Goal: Task Accomplishment & Management: Complete application form

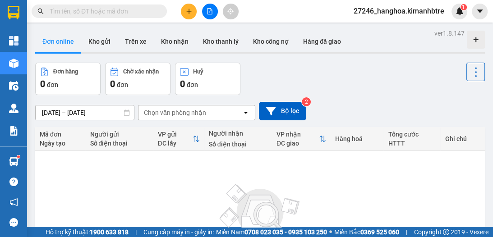
click at [192, 13] on icon "plus" at bounding box center [189, 11] width 6 height 6
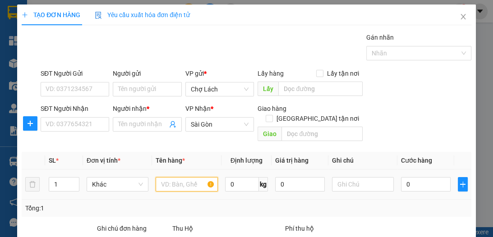
click at [164, 177] on input "text" at bounding box center [186, 184] width 62 height 14
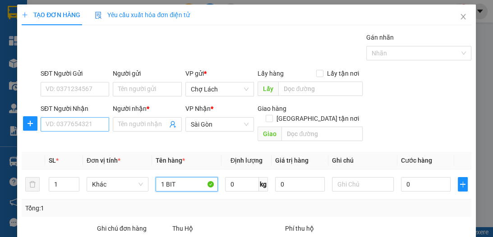
type input "1 BIT"
click at [87, 124] on input "SĐT Người Nhận" at bounding box center [75, 124] width 69 height 14
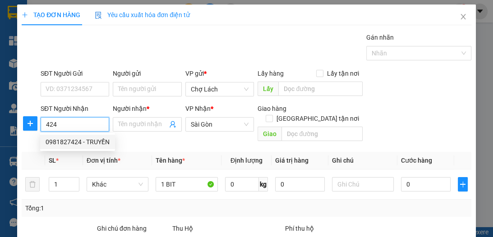
click at [83, 139] on div "0981827424 - TRUYỀN" at bounding box center [78, 142] width 64 height 10
type input "0981827424"
type input "TRUYỀN"
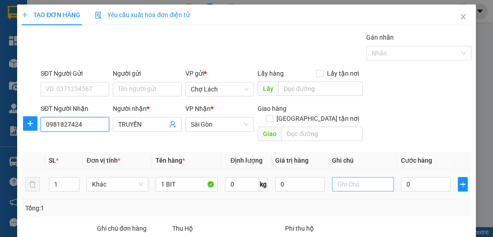
type input "0981827424"
click at [384, 177] on input "text" at bounding box center [363, 184] width 62 height 14
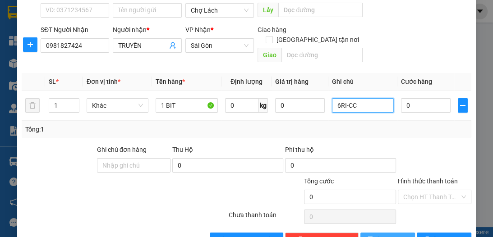
scroll to position [96, 0]
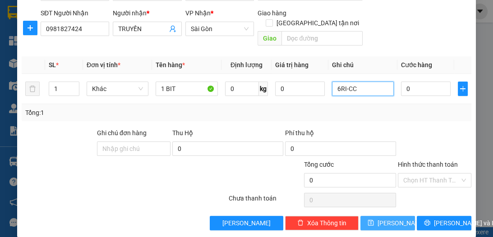
type input "6RI-CC"
click at [384, 218] on span "[PERSON_NAME]" at bounding box center [401, 223] width 48 height 10
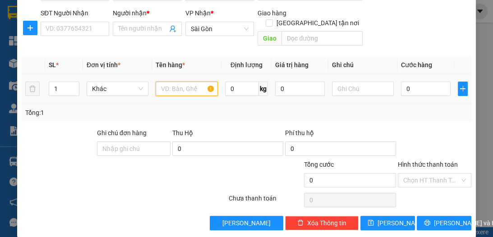
click at [183, 82] on input "text" at bounding box center [186, 89] width 62 height 14
type input "5 BIT"
click at [72, 84] on span "up" at bounding box center [74, 86] width 5 height 5
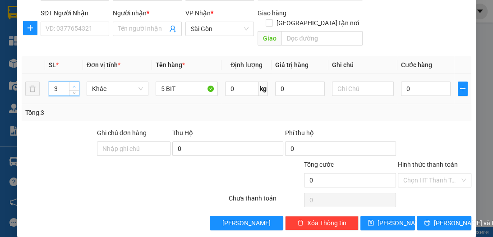
click at [72, 84] on span "up" at bounding box center [74, 86] width 5 height 5
type input "5"
click at [72, 84] on span "up" at bounding box center [74, 86] width 5 height 5
click at [83, 31] on input "SĐT Người Nhận" at bounding box center [75, 29] width 69 height 14
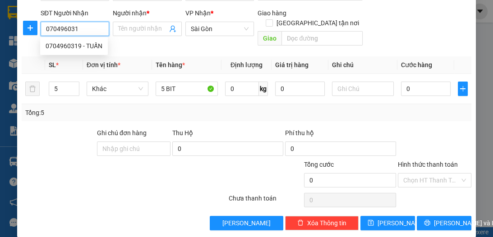
type input "0704960319"
click at [92, 46] on div "0704960319 - TUẤN" at bounding box center [74, 46] width 57 height 10
type input "TUẤN"
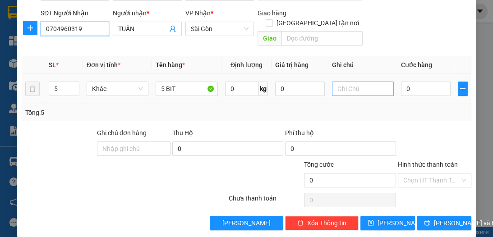
type input "0704960319"
click at [339, 82] on input "text" at bounding box center [363, 89] width 62 height 14
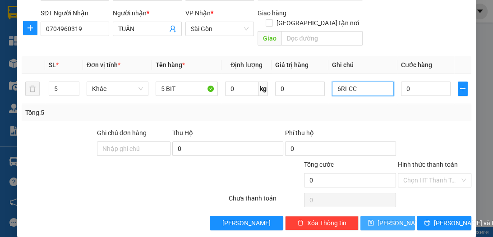
type input "6RI-CC"
click at [386, 218] on span "[PERSON_NAME]" at bounding box center [401, 223] width 48 height 10
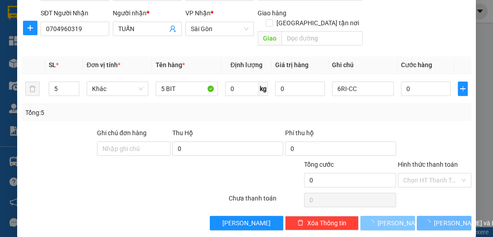
type input "1"
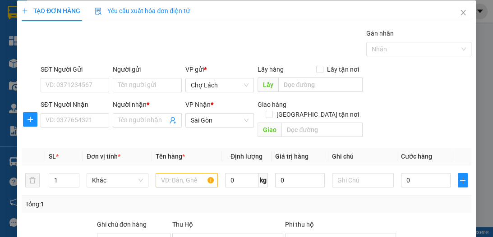
scroll to position [0, 0]
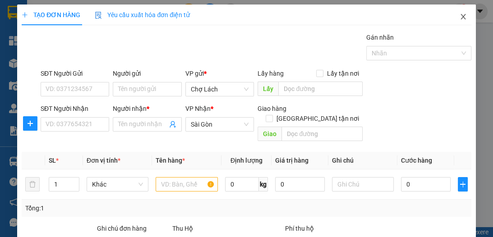
click at [459, 18] on icon "close" at bounding box center [462, 16] width 7 height 7
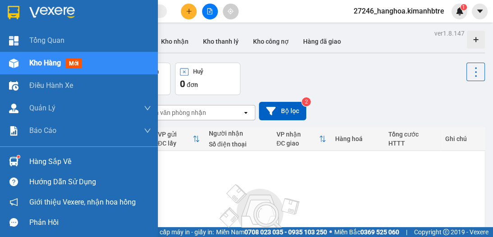
click at [38, 62] on span "Kho hàng" at bounding box center [45, 63] width 32 height 9
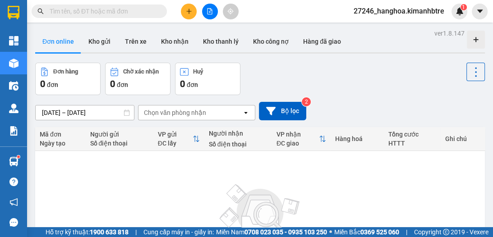
click at [189, 13] on icon "plus" at bounding box center [189, 11] width 6 height 6
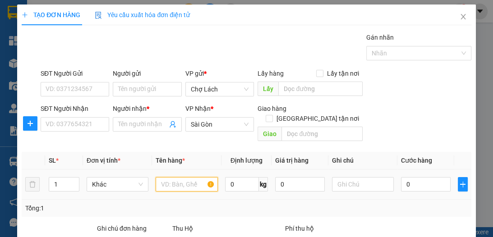
click at [178, 177] on input "text" at bounding box center [186, 184] width 62 height 14
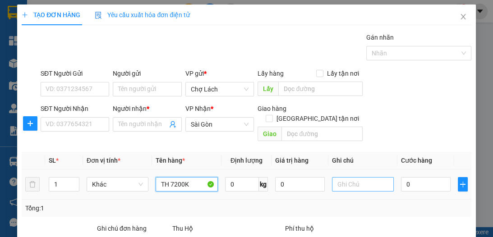
type input "TH 7200K"
click at [355, 177] on input "text" at bounding box center [363, 184] width 62 height 14
type input "CC"
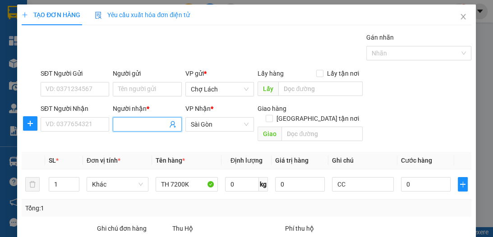
click at [132, 121] on input "Người nhận *" at bounding box center [142, 124] width 49 height 10
type input "0938389442"
drag, startPoint x: 153, startPoint y: 126, endPoint x: 117, endPoint y: 126, distance: 36.1
click at [114, 125] on span "0938389442" at bounding box center [147, 124] width 69 height 14
type input "0938389442"
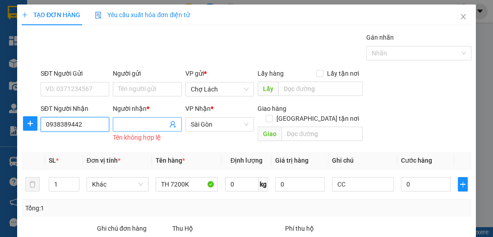
type input "0938389442"
click at [129, 126] on input "Người nhận *" at bounding box center [142, 124] width 49 height 10
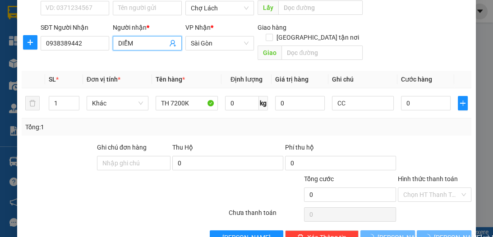
scroll to position [84, 0]
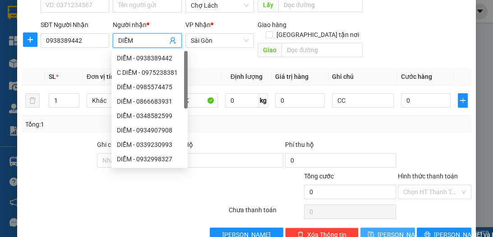
type input "DIỄM"
click at [386, 230] on span "[PERSON_NAME]" at bounding box center [401, 235] width 48 height 10
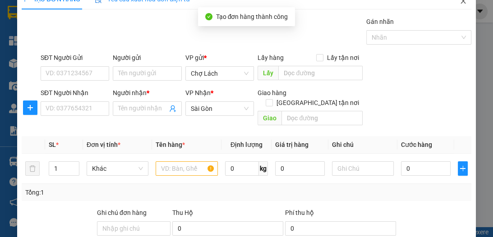
scroll to position [0, 0]
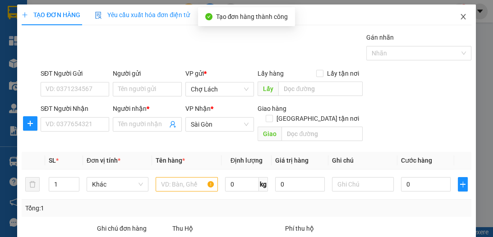
click at [459, 18] on icon "close" at bounding box center [462, 16] width 7 height 7
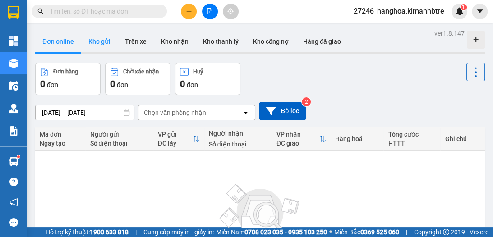
click at [98, 45] on button "Kho gửi" at bounding box center [99, 42] width 37 height 22
type input "[DATE] – [DATE]"
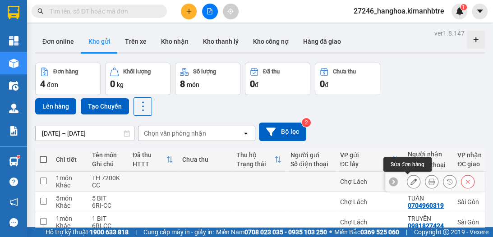
click at [410, 182] on icon at bounding box center [413, 181] width 6 height 6
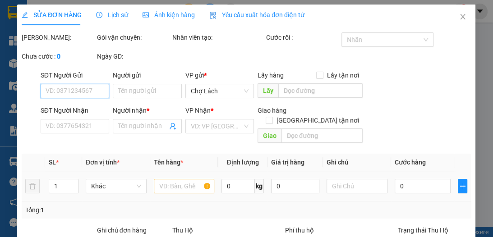
type input "0938389442"
type input "DIỄM"
type input "0"
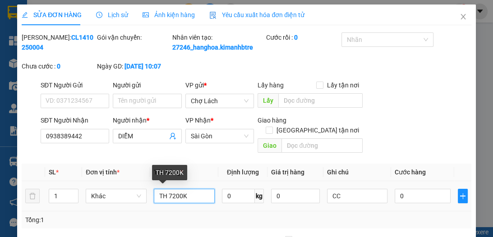
click at [167, 195] on input "TH 7200K" at bounding box center [184, 196] width 61 height 14
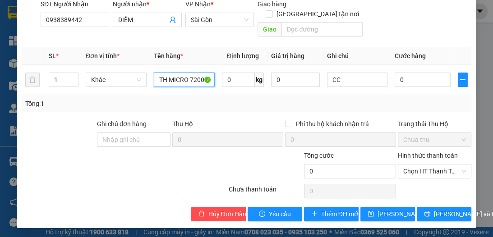
scroll to position [118, 0]
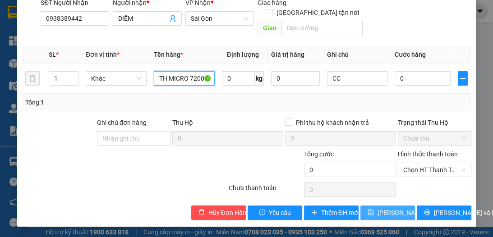
type input "TH MICRO 7200K"
click at [377, 213] on span "[PERSON_NAME] thay đổi" at bounding box center [413, 213] width 72 height 10
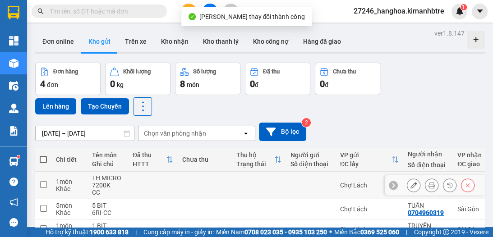
click at [428, 187] on icon at bounding box center [431, 185] width 6 height 6
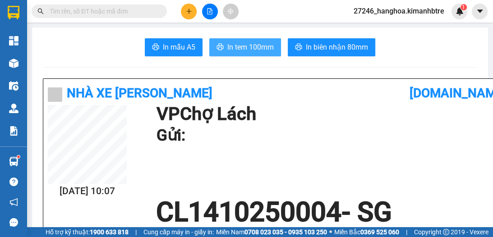
click at [242, 50] on span "In tem 100mm" at bounding box center [250, 46] width 46 height 11
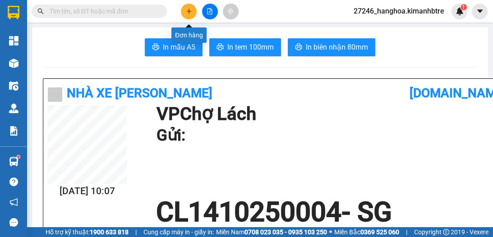
click at [189, 14] on icon "plus" at bounding box center [189, 11] width 6 height 6
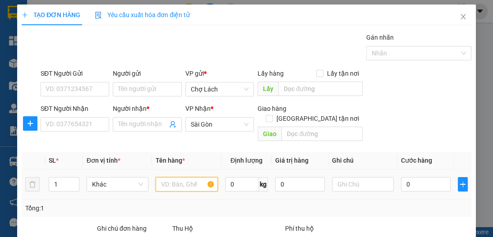
click at [181, 177] on input "text" at bounding box center [186, 184] width 62 height 14
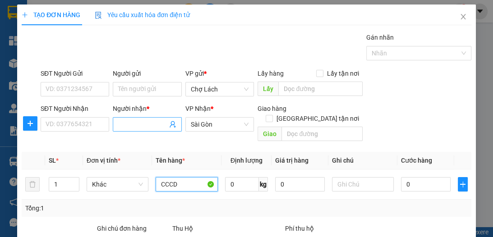
type input "CCCD"
click at [118, 127] on input "Người nhận *" at bounding box center [142, 124] width 49 height 10
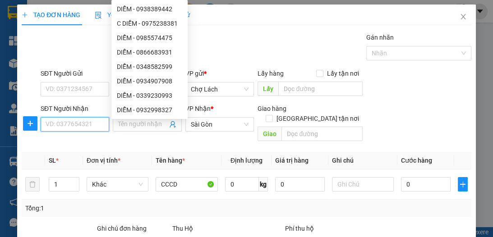
click at [90, 125] on input "SĐT Người Nhận" at bounding box center [75, 124] width 69 height 14
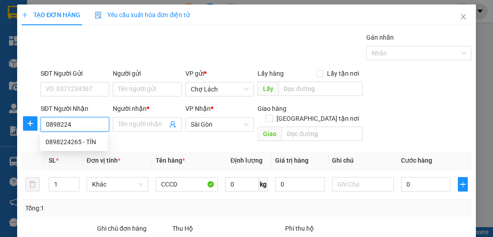
click at [82, 123] on input "0898224" at bounding box center [75, 124] width 69 height 14
drag, startPoint x: 85, startPoint y: 124, endPoint x: 39, endPoint y: 124, distance: 46.0
click at [39, 124] on div "SĐT Người Nhận 08982244224 08982244224" at bounding box center [75, 124] width 72 height 41
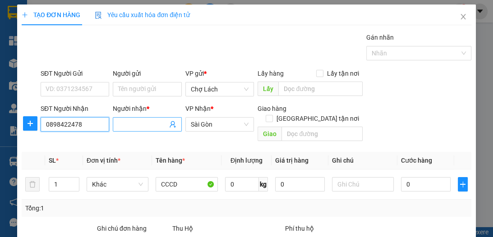
type input "0898422478"
click at [121, 125] on input "Người nhận *" at bounding box center [142, 124] width 49 height 10
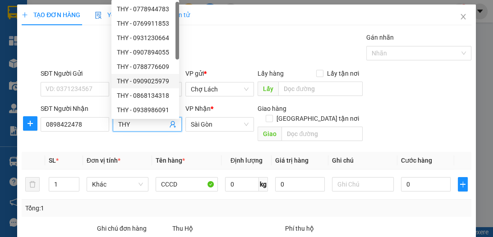
type input "THY"
click at [237, 42] on div "Gán nhãn Nhãn" at bounding box center [256, 48] width 434 height 32
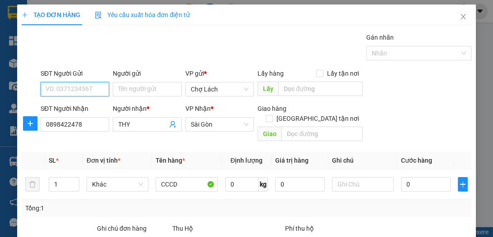
click at [99, 85] on input "SĐT Người Gửi" at bounding box center [75, 89] width 69 height 14
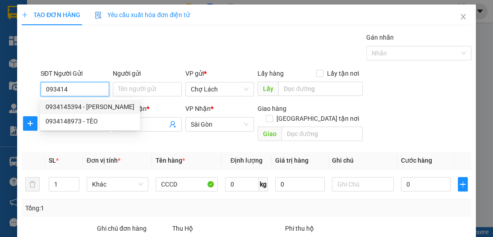
click at [103, 103] on div "0934145394 - [PERSON_NAME]" at bounding box center [90, 107] width 89 height 10
type input "0934145394"
type input "TRINH"
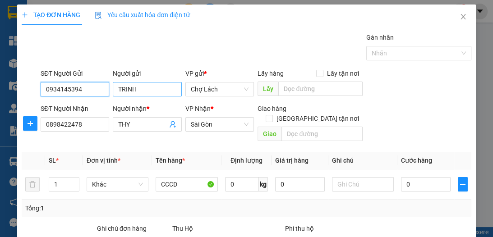
type input "0934145394"
click at [115, 89] on input "TRINH" at bounding box center [147, 89] width 69 height 14
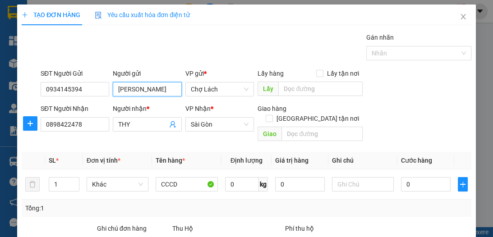
type input "[PERSON_NAME]"
click at [209, 50] on div "Gán nhãn Nhãn" at bounding box center [256, 48] width 434 height 32
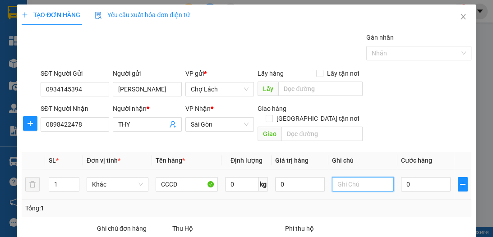
click at [353, 177] on input "text" at bounding box center [363, 184] width 62 height 14
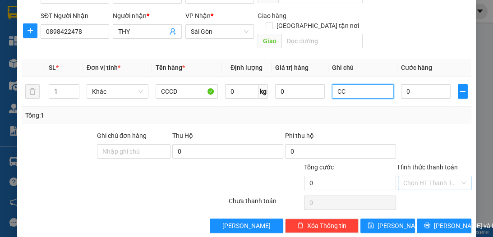
scroll to position [96, 0]
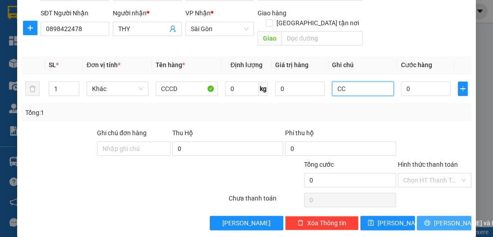
type input "CC"
click at [430, 216] on button "[PERSON_NAME] và In" at bounding box center [443, 223] width 55 height 14
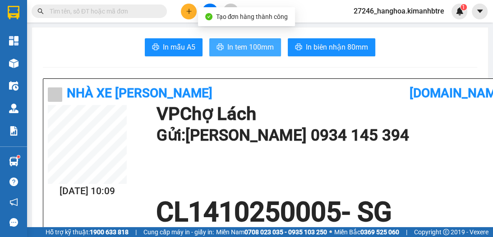
click at [243, 50] on span "In tem 100mm" at bounding box center [250, 46] width 46 height 11
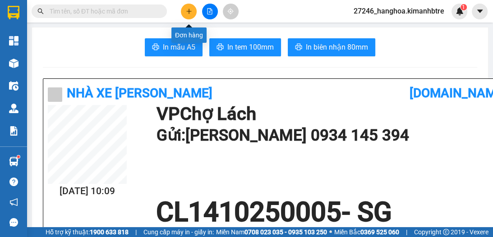
click at [188, 11] on icon "plus" at bounding box center [188, 11] width 5 height 0
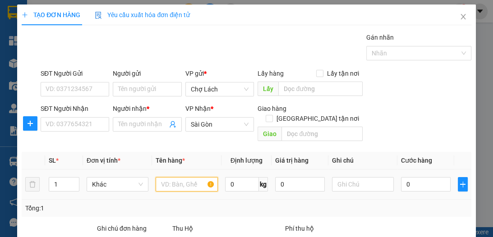
click at [182, 177] on input "text" at bounding box center [186, 184] width 62 height 14
type input "1"
type input "2 THÙNG"
click at [75, 181] on icon "up" at bounding box center [74, 182] width 3 height 3
type input "2"
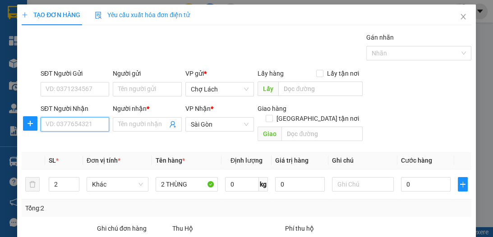
click at [77, 130] on input "SĐT Người Nhận" at bounding box center [75, 124] width 69 height 14
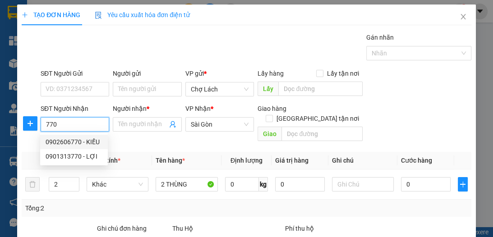
click at [92, 141] on div "0902606770 - KIỀU" at bounding box center [74, 142] width 57 height 10
type input "0902606770"
type input "KIỀU"
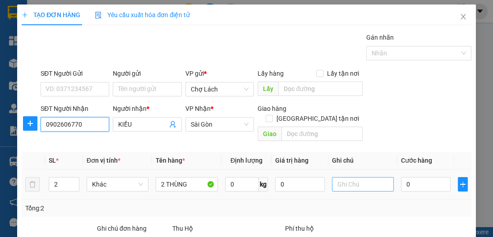
type input "0902606770"
click at [340, 177] on input "text" at bounding box center [363, 184] width 62 height 14
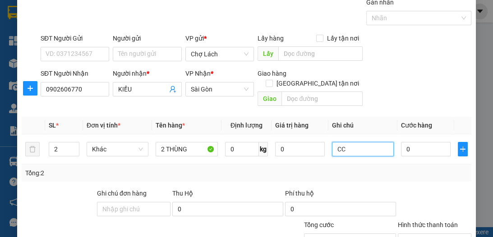
scroll to position [96, 0]
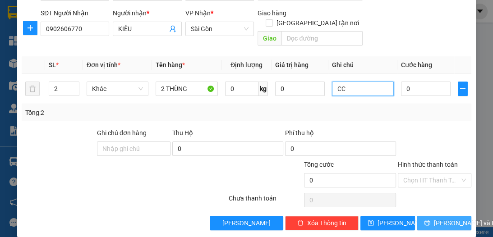
type input "CC"
click at [449, 218] on span "[PERSON_NAME] và In" at bounding box center [465, 223] width 63 height 10
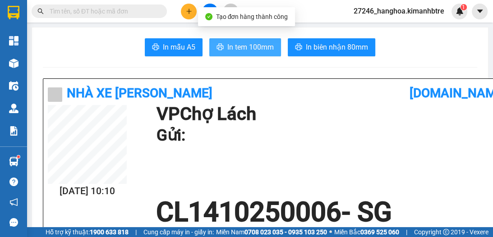
click at [240, 49] on span "In tem 100mm" at bounding box center [250, 46] width 46 height 11
click at [240, 43] on span "In tem 100mm" at bounding box center [250, 46] width 46 height 11
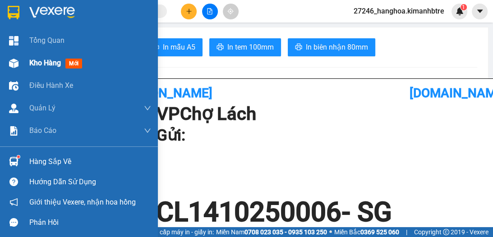
click at [44, 64] on span "Kho hàng" at bounding box center [45, 63] width 32 height 9
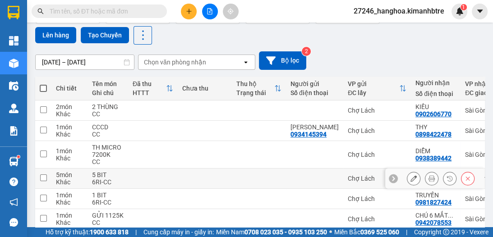
scroll to position [72, 0]
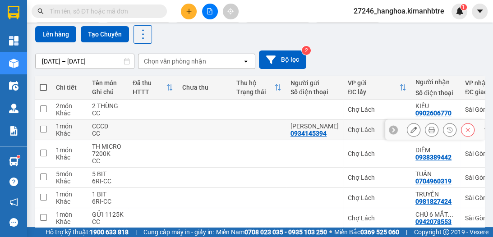
click at [428, 129] on icon at bounding box center [431, 130] width 6 height 6
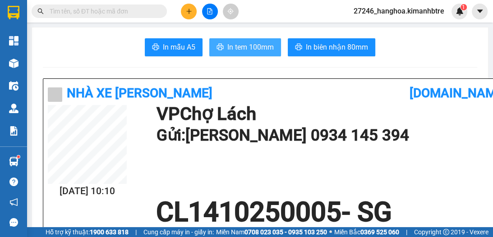
click at [243, 49] on span "In tem 100mm" at bounding box center [250, 46] width 46 height 11
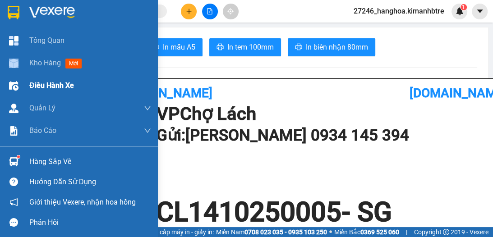
click at [29, 67] on div "Kho hàng mới" at bounding box center [79, 63] width 158 height 23
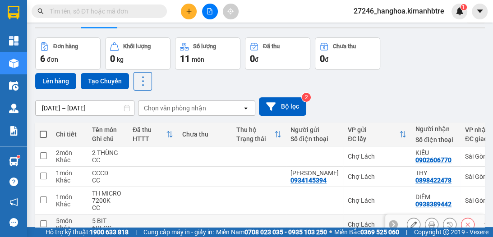
scroll to position [84, 0]
